Goal: Information Seeking & Learning: Understand process/instructions

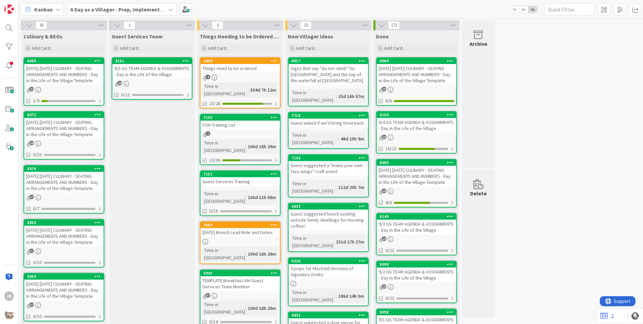
scroll to position [34, 0]
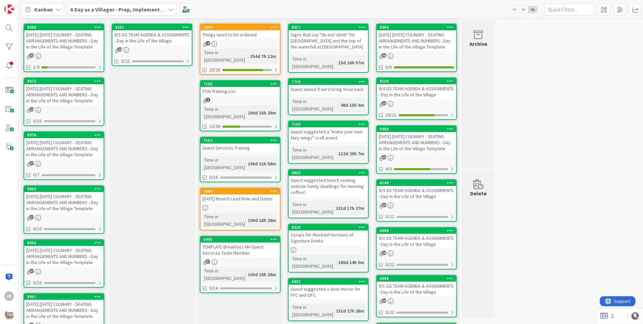
click at [95, 37] on div "[DATE] [DATE] CULINARY - SEATING ARRANGEMENTS AND NUMBERS - Day in the Life of …" at bounding box center [63, 40] width 79 height 21
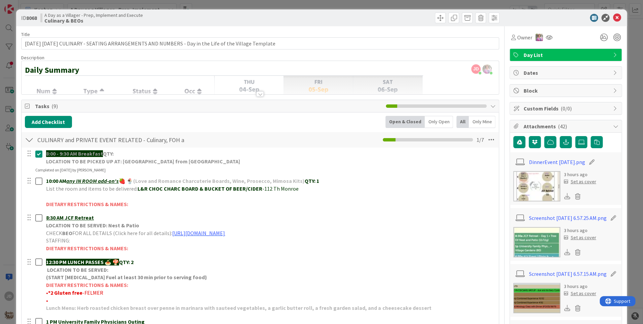
click at [614, 14] on icon at bounding box center [617, 18] width 8 height 8
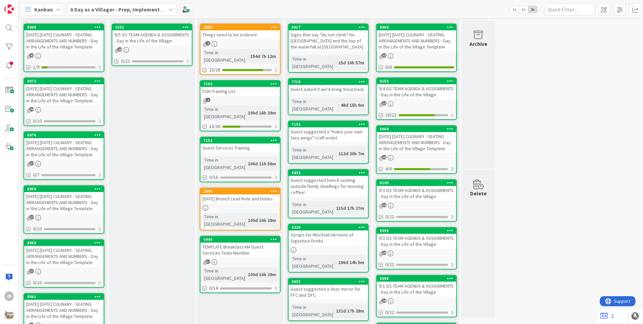
click at [616, 17] on div "Kanban A Day as a Villager - Prep, Implement and Execute 1x 2x 3x" at bounding box center [331, 9] width 625 height 19
click at [166, 42] on div "9/5 GS TEAM AGENDA & ASSIGNMENTS - Day in the Life of the Village" at bounding box center [151, 37] width 79 height 15
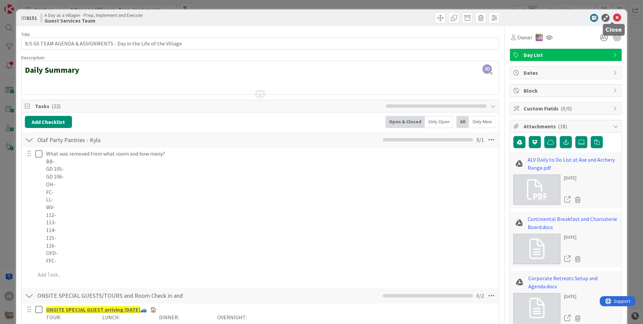
click at [613, 20] on icon at bounding box center [617, 18] width 8 height 8
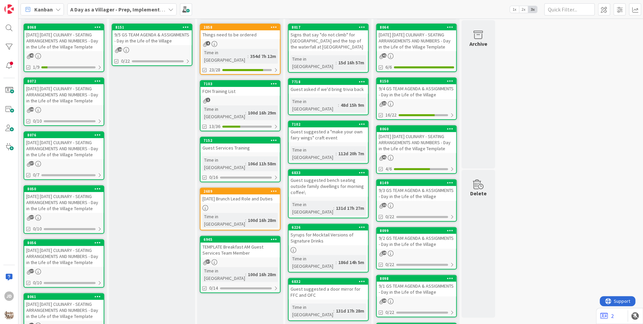
click at [62, 44] on div "[DATE] [DATE] CULINARY - SEATING ARRANGEMENTS AND NUMBERS - Day in the Life of …" at bounding box center [63, 40] width 79 height 21
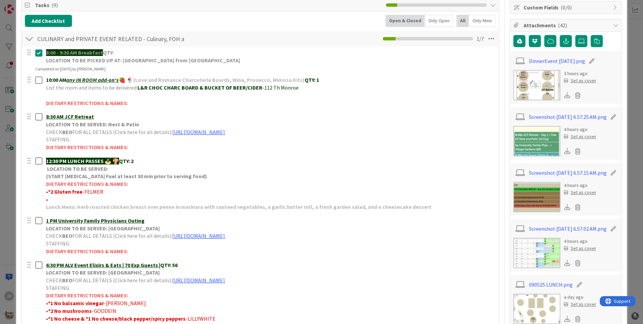
scroll to position [168, 0]
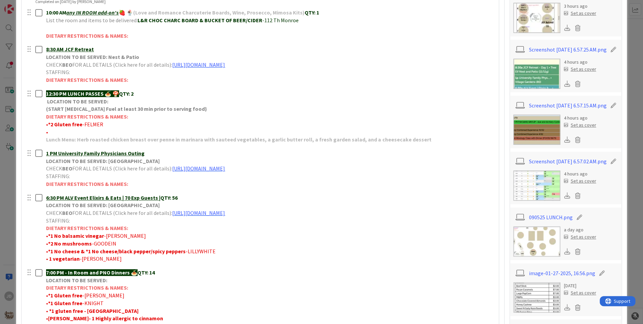
click at [537, 249] on img at bounding box center [536, 241] width 47 height 30
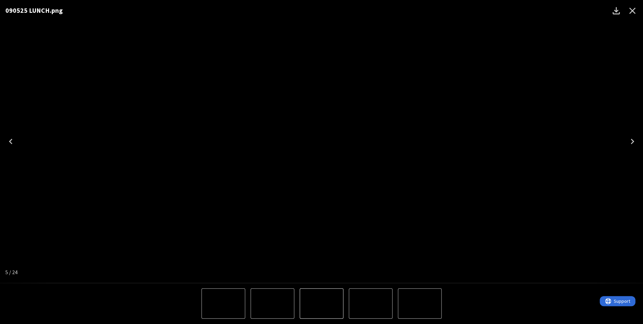
click at [631, 11] on icon "Close" at bounding box center [632, 11] width 6 height 6
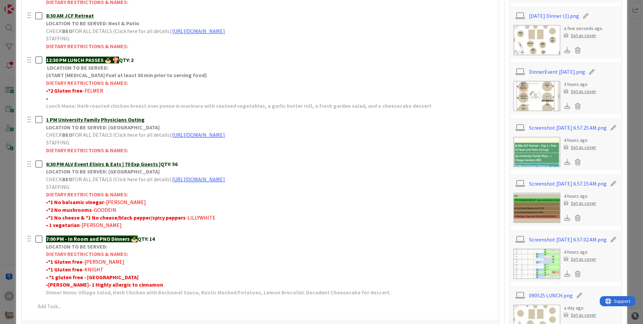
scroll to position [235, 0]
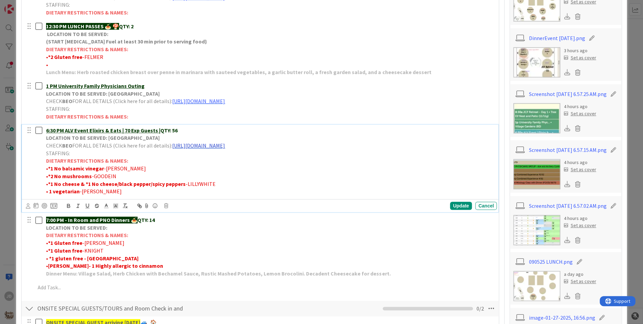
click at [195, 145] on link "[URL][DOMAIN_NAME]" at bounding box center [198, 145] width 53 height 7
click at [253, 158] on link "[URL][DOMAIN_NAME]" at bounding box center [253, 158] width 46 height 9
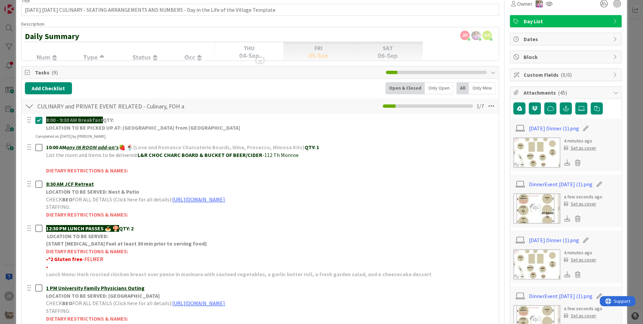
scroll to position [0, 0]
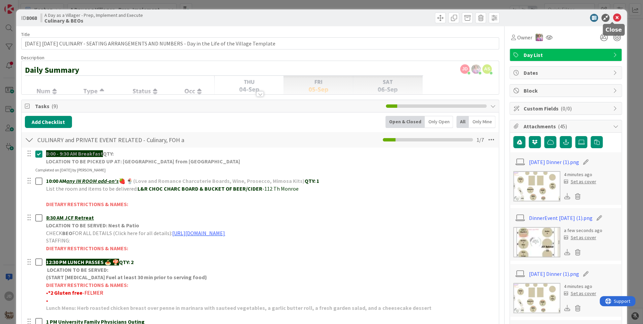
click at [614, 14] on icon at bounding box center [617, 18] width 8 height 8
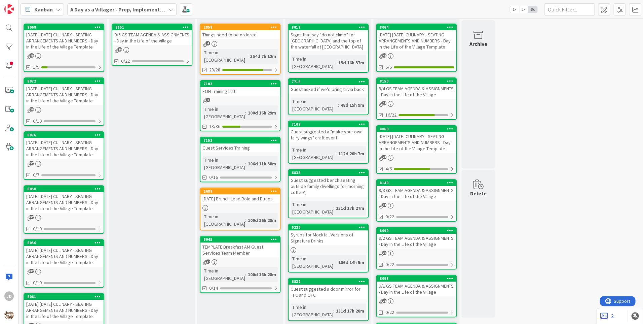
click at [156, 33] on div "9/5 GS TEAM AGENDA & ASSIGNMENTS - Day in the Life of the Village" at bounding box center [151, 37] width 79 height 15
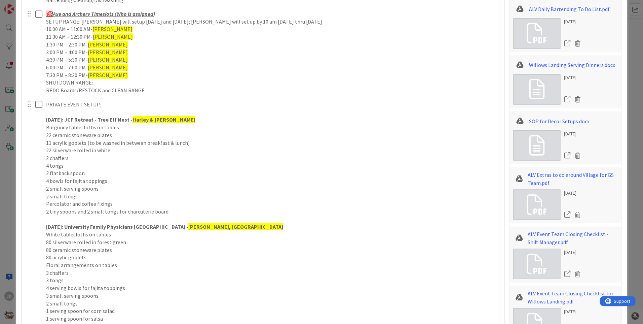
scroll to position [370, 0]
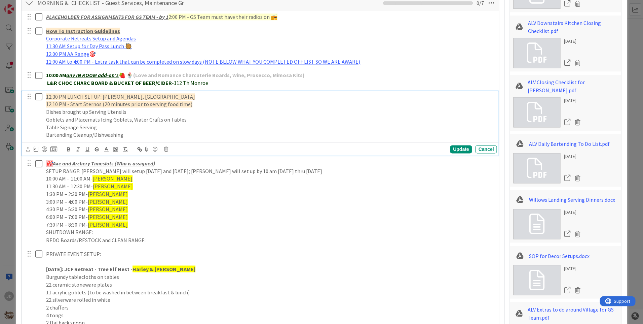
drag, startPoint x: 38, startPoint y: 94, endPoint x: 56, endPoint y: 105, distance: 20.9
click at [39, 94] on icon at bounding box center [38, 97] width 7 height 8
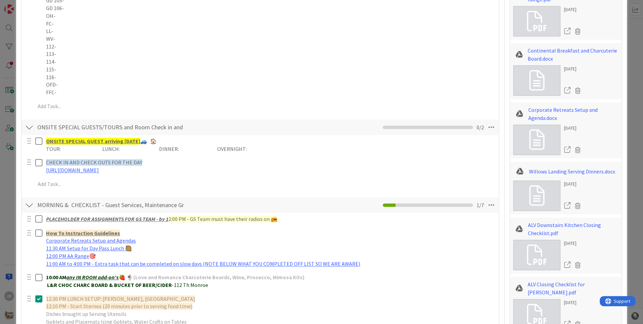
scroll to position [34, 0]
